Goal: Task Accomplishment & Management: Complete application form

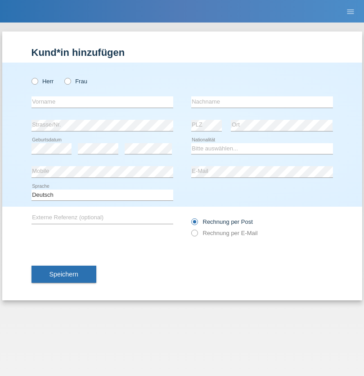
radio input "true"
select select "CH"
